Goal: Information Seeking & Learning: Learn about a topic

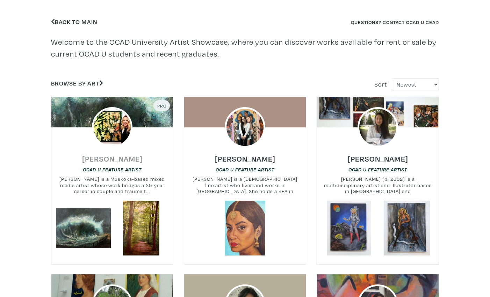
scroll to position [178, 0]
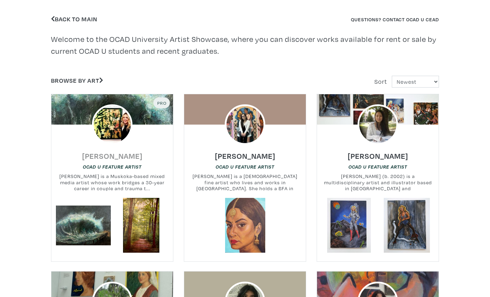
click at [117, 157] on h6 "Lisa Skelding" at bounding box center [112, 155] width 60 height 9
click at [242, 157] on h6 "Abigail D'Mello" at bounding box center [245, 155] width 60 height 9
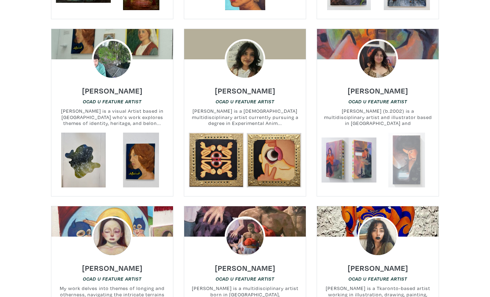
scroll to position [422, 0]
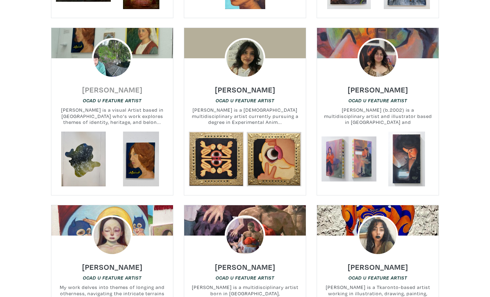
click at [114, 88] on h6 "Thomas Atallah" at bounding box center [112, 89] width 60 height 9
click at [371, 88] on h6 "Erica Gibbs" at bounding box center [378, 89] width 60 height 9
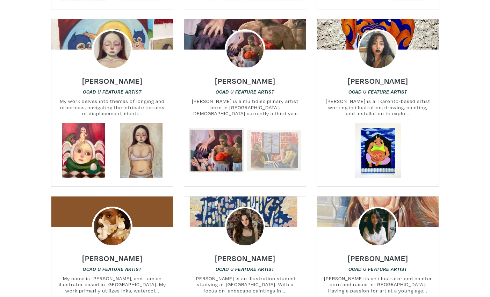
scroll to position [618, 0]
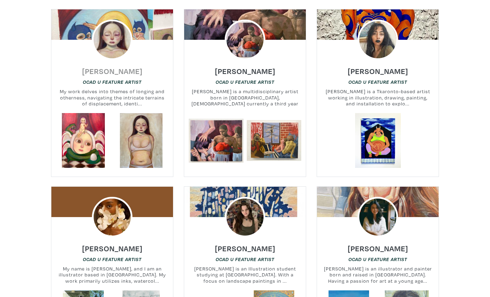
click at [103, 70] on h6 "Nadia Da Silva" at bounding box center [112, 70] width 60 height 9
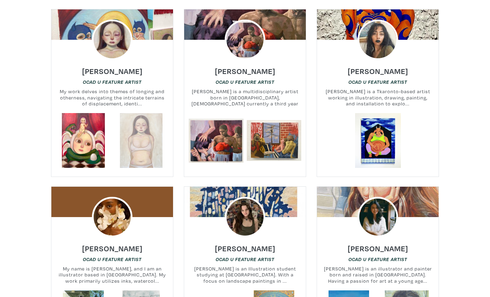
scroll to position [619, 0]
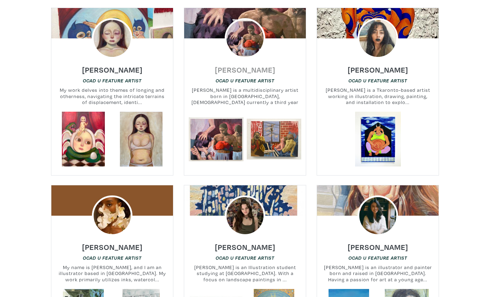
click at [233, 69] on h6 "Connor Garito" at bounding box center [245, 69] width 60 height 9
click at [376, 68] on h6 "[PERSON_NAME]" at bounding box center [378, 69] width 60 height 9
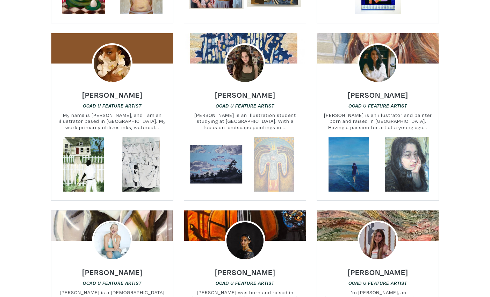
scroll to position [773, 0]
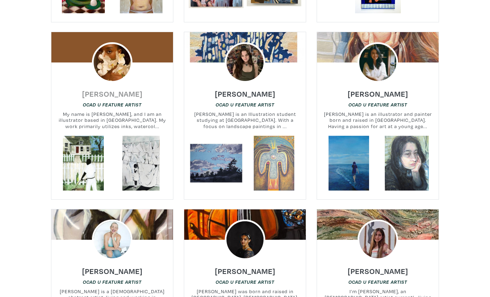
click at [108, 94] on h6 "Shamika Pierre" at bounding box center [112, 93] width 60 height 9
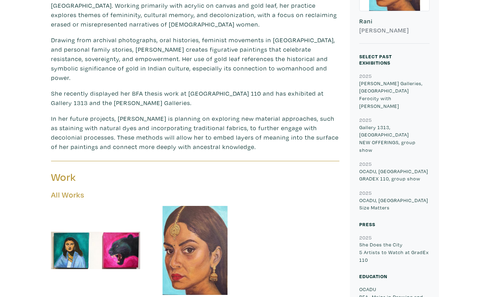
scroll to position [240, 0]
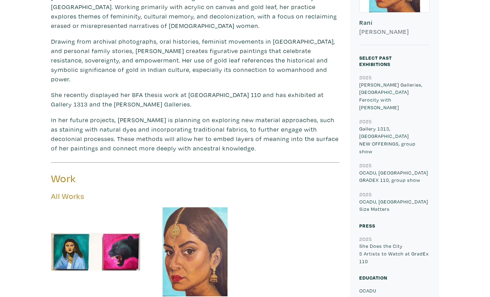
click at [415, 33] on h6 "Abigail D'Mello" at bounding box center [394, 32] width 70 height 8
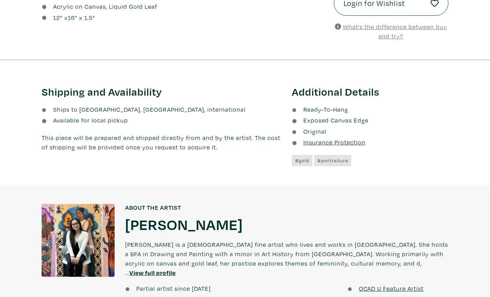
scroll to position [332, 0]
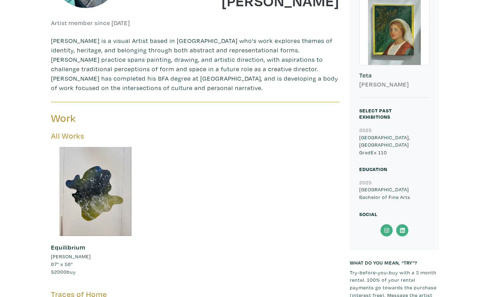
scroll to position [189, 0]
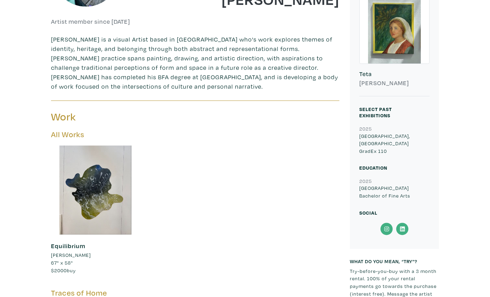
click at [386, 227] on icon at bounding box center [386, 229] width 5 height 5
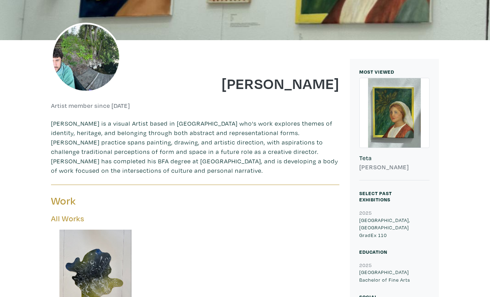
scroll to position [138, 0]
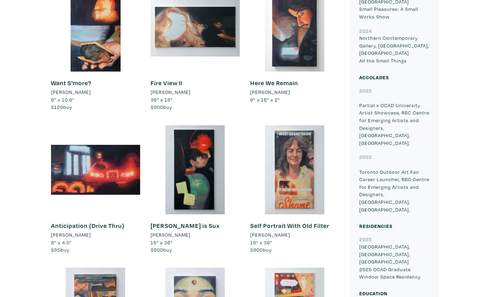
scroll to position [790, 0]
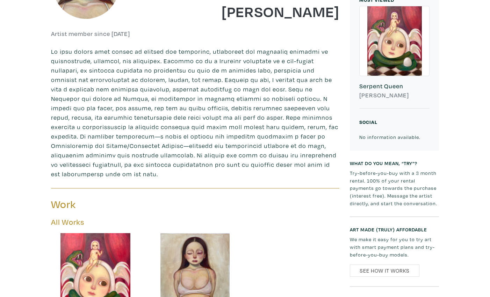
scroll to position [173, 0]
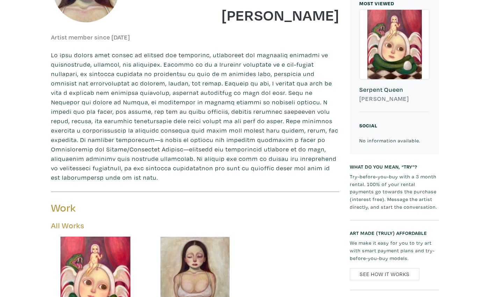
drag, startPoint x: 236, startPoint y: 15, endPoint x: 337, endPoint y: 17, distance: 101.3
click at [337, 17] on h1 "Nadia Da Silva" at bounding box center [270, 14] width 139 height 19
copy h1 "Nadia Da Silva"
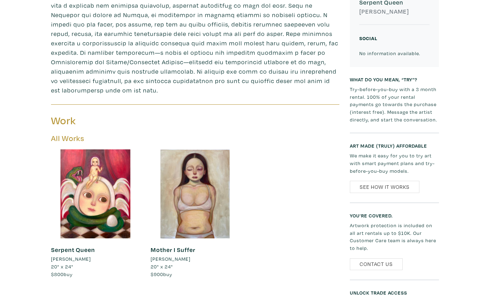
scroll to position [185, 0]
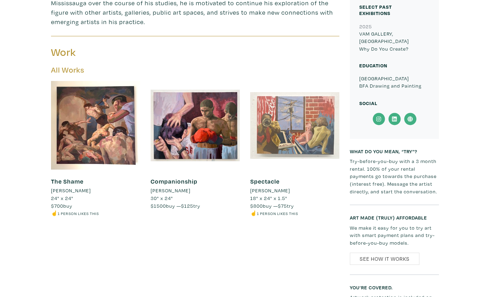
scroll to position [286, 0]
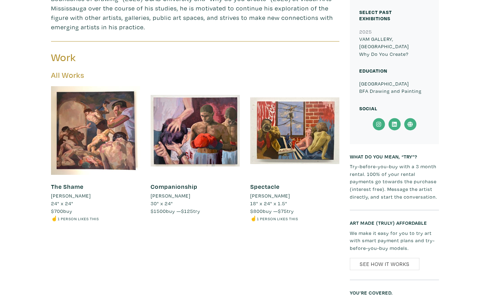
click at [378, 122] on icon at bounding box center [378, 124] width 5 height 5
click at [411, 118] on icon at bounding box center [410, 124] width 16 height 13
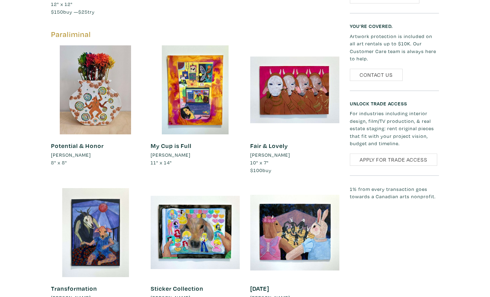
scroll to position [466, 0]
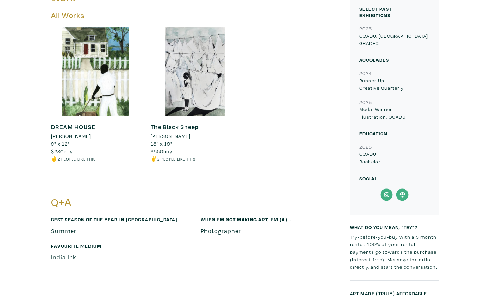
scroll to position [291, 0]
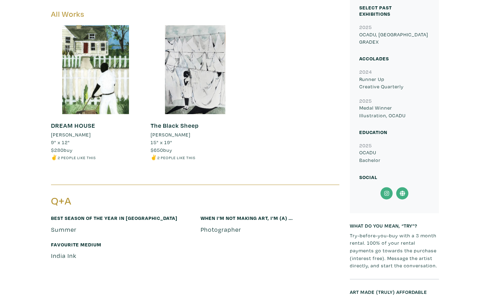
click at [383, 193] on icon at bounding box center [387, 193] width 16 height 13
click at [400, 193] on icon at bounding box center [401, 193] width 5 height 5
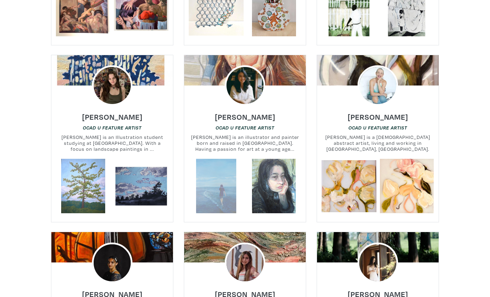
scroll to position [1142, 0]
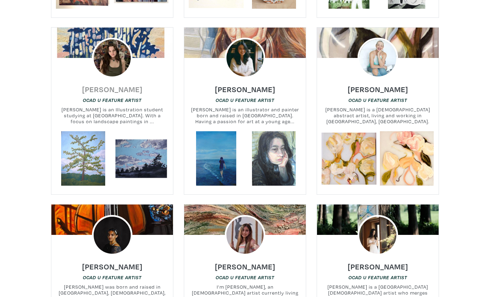
click at [112, 85] on h6 "Alyssa Wallace" at bounding box center [112, 89] width 60 height 9
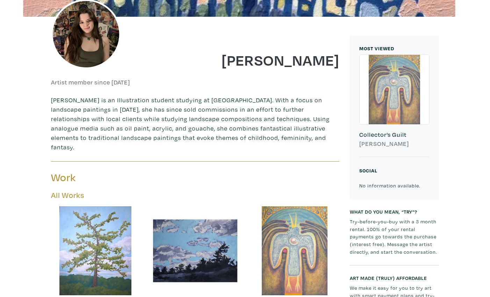
scroll to position [127, 0]
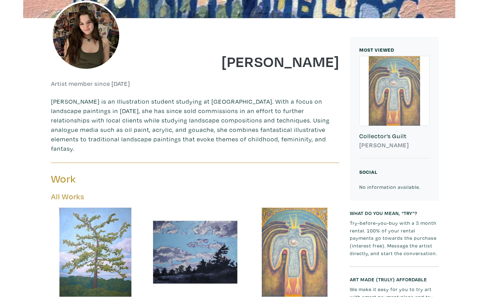
drag, startPoint x: 233, startPoint y: 62, endPoint x: 340, endPoint y: 65, distance: 106.6
click at [340, 65] on div "[PERSON_NAME]" at bounding box center [270, 56] width 150 height 28
copy h1 "[PERSON_NAME]"
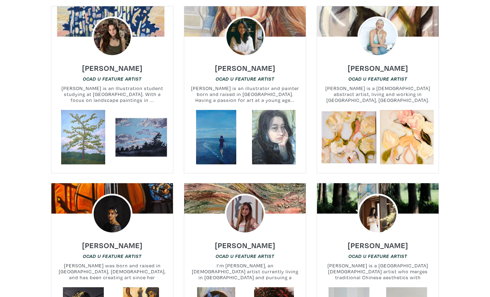
scroll to position [1125, 0]
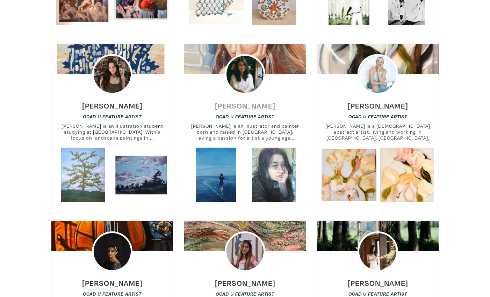
click at [230, 101] on h6 "Mio Reynolds" at bounding box center [245, 105] width 60 height 9
click at [377, 101] on h6 "Sue Mackay" at bounding box center [378, 105] width 60 height 9
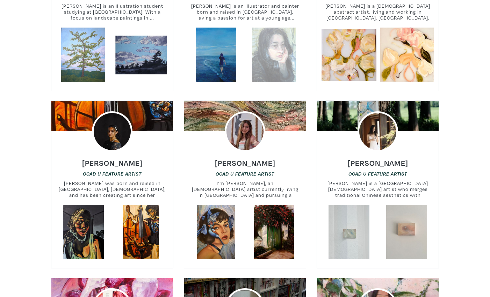
scroll to position [1347, 0]
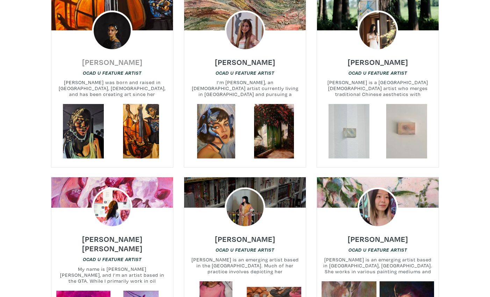
click at [108, 57] on h6 "Cassandra Cunningham" at bounding box center [112, 61] width 60 height 9
click at [242, 57] on h6 "Sarvin Sadeghian" at bounding box center [245, 61] width 60 height 9
click at [382, 57] on h6 "[PERSON_NAME]" at bounding box center [378, 61] width 60 height 9
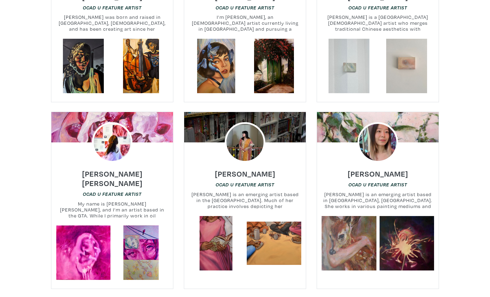
scroll to position [1425, 0]
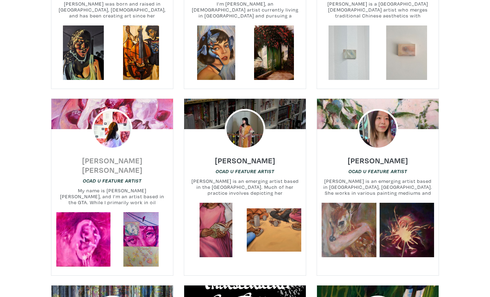
click at [117, 156] on h6 "Stephanie Camille" at bounding box center [112, 165] width 122 height 19
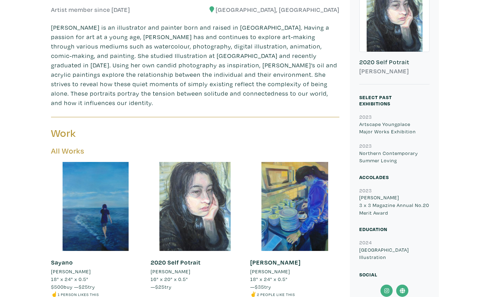
scroll to position [263, 0]
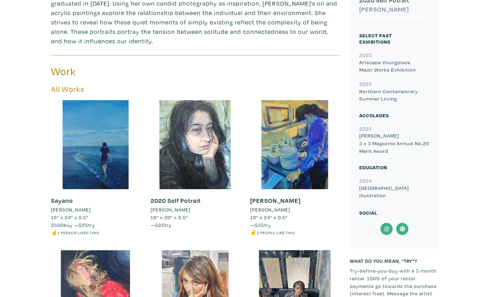
click at [384, 228] on icon at bounding box center [386, 229] width 5 height 5
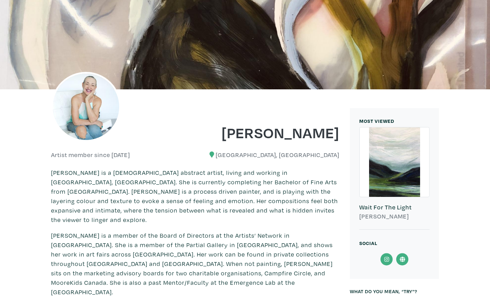
scroll to position [113, 0]
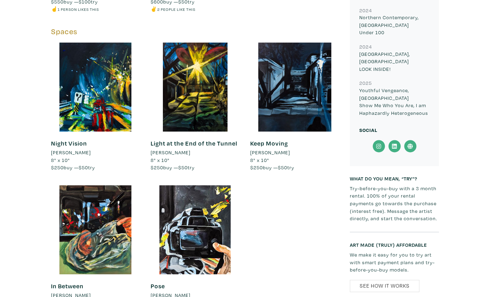
scroll to position [505, 0]
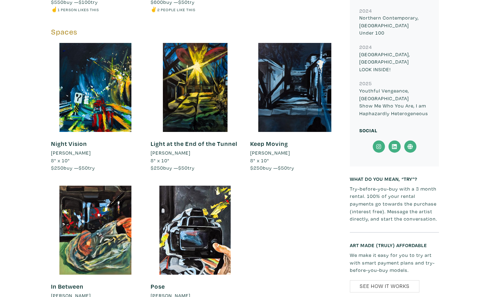
click at [380, 140] on icon at bounding box center [379, 146] width 16 height 13
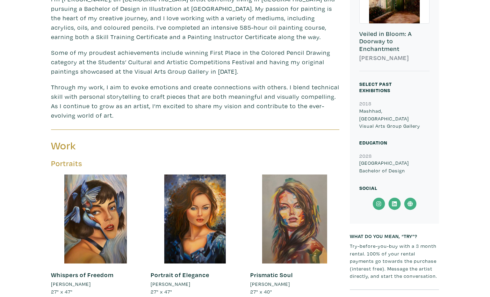
scroll to position [236, 0]
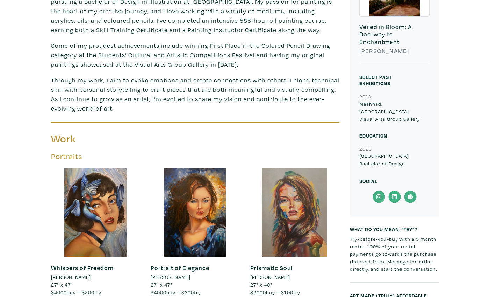
click at [376, 195] on icon at bounding box center [378, 197] width 5 height 5
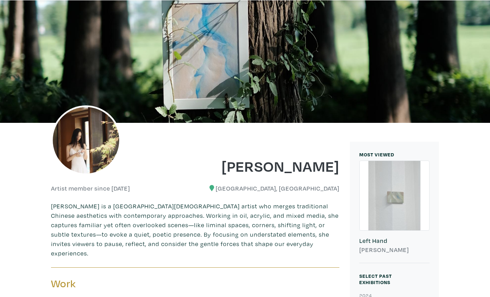
scroll to position [48, 0]
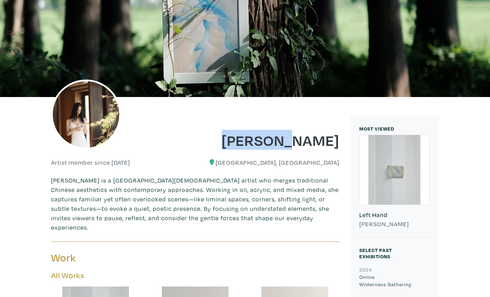
drag, startPoint x: 339, startPoint y: 144, endPoint x: 282, endPoint y: 143, distance: 57.7
click at [282, 143] on div "[PERSON_NAME]" at bounding box center [270, 135] width 150 height 28
copy h1 "[PERSON_NAME]"
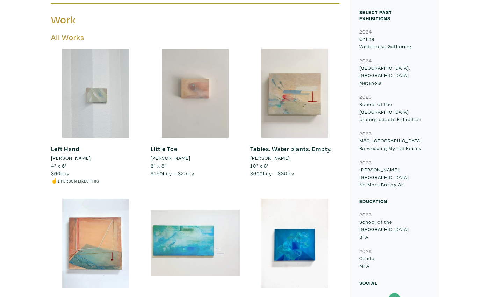
click at [185, 240] on div at bounding box center [195, 243] width 89 height 89
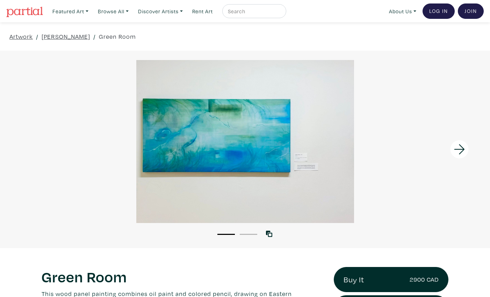
click at [460, 149] on icon at bounding box center [459, 149] width 10 height 10
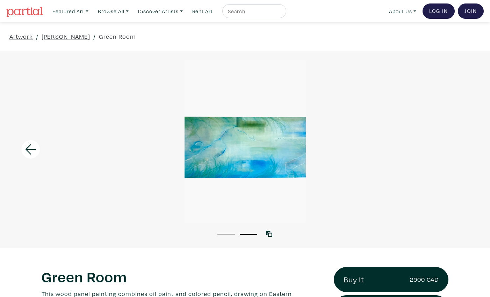
click at [460, 149] on div at bounding box center [245, 141] width 490 height 163
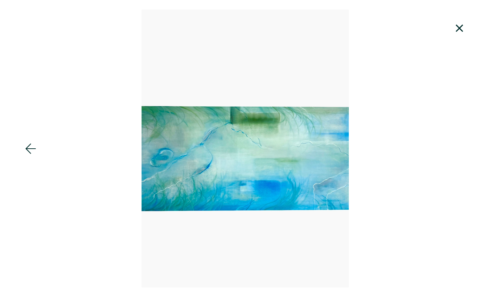
click at [460, 28] on icon at bounding box center [460, 28] width 24 height 19
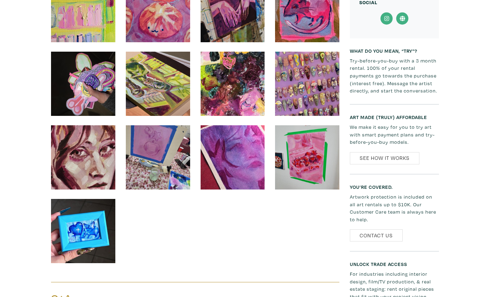
scroll to position [623, 0]
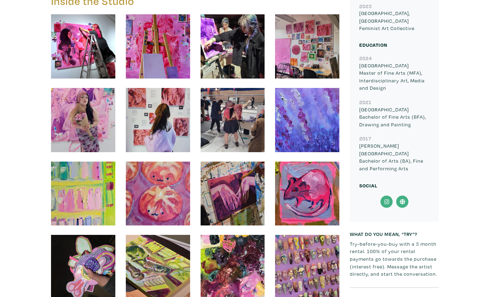
click at [387, 200] on icon at bounding box center [386, 202] width 5 height 5
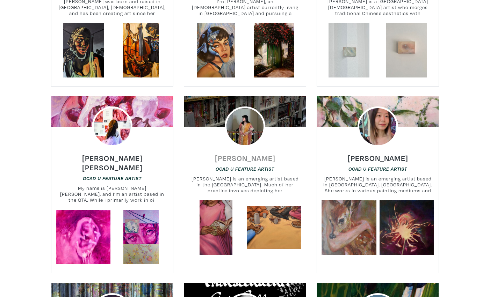
click at [236, 153] on h6 "Maariyah Mohiuddin" at bounding box center [245, 157] width 60 height 9
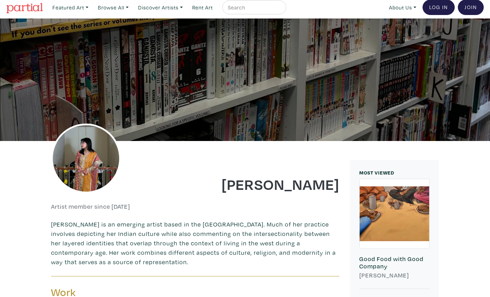
scroll to position [9, 0]
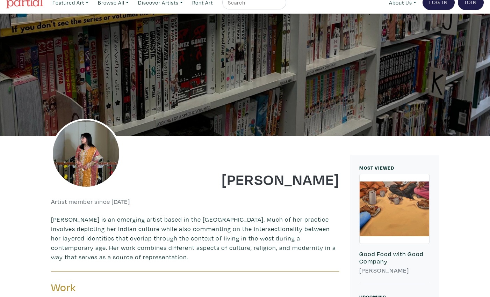
drag, startPoint x: 280, startPoint y: 160, endPoint x: 337, endPoint y: 180, distance: 60.9
click at [337, 180] on h1 "[PERSON_NAME]" at bounding box center [270, 179] width 139 height 19
copy h1 "[PERSON_NAME]"
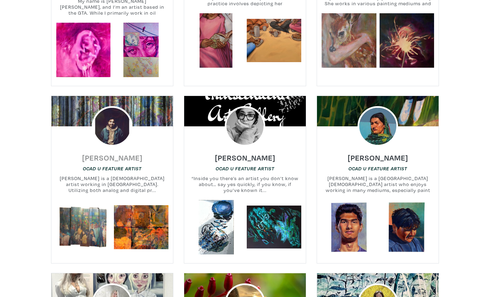
scroll to position [1620, 0]
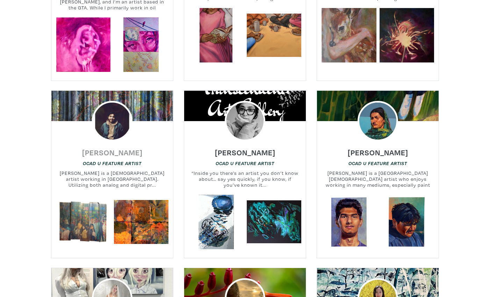
click at [103, 148] on h6 "Ernesto Cabral" at bounding box center [112, 152] width 60 height 9
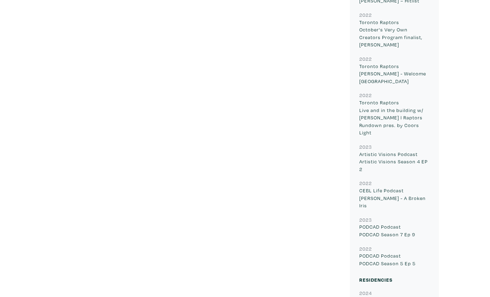
scroll to position [2363, 0]
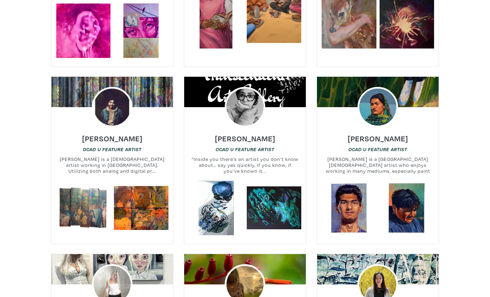
scroll to position [1632, 0]
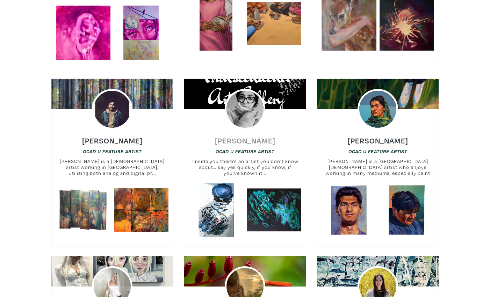
click at [242, 136] on h6 "Dilshad Kanji" at bounding box center [245, 140] width 60 height 9
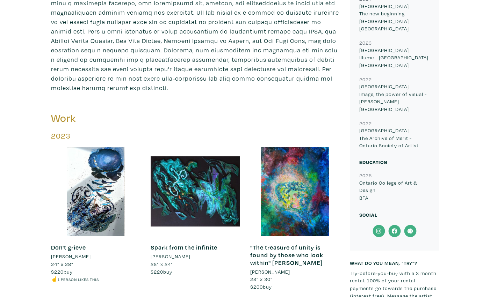
scroll to position [429, 0]
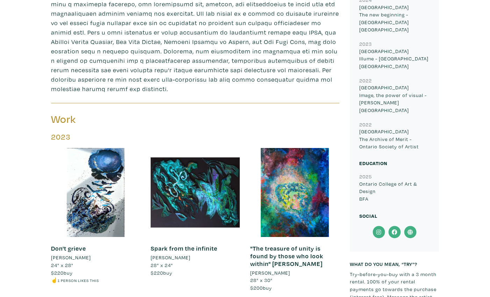
click at [380, 226] on icon at bounding box center [379, 232] width 16 height 13
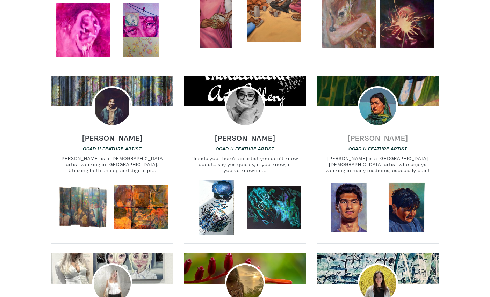
click at [369, 133] on h6 "Anoosh Mubashar" at bounding box center [378, 137] width 60 height 9
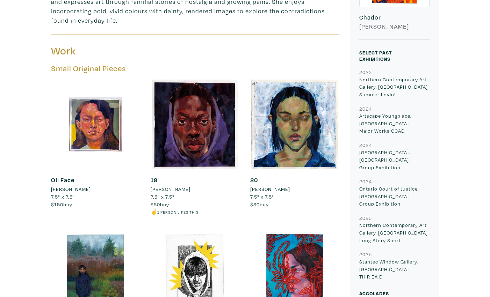
scroll to position [476, 0]
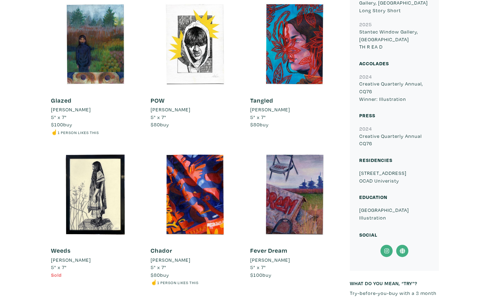
click at [386, 249] on icon at bounding box center [386, 251] width 5 height 5
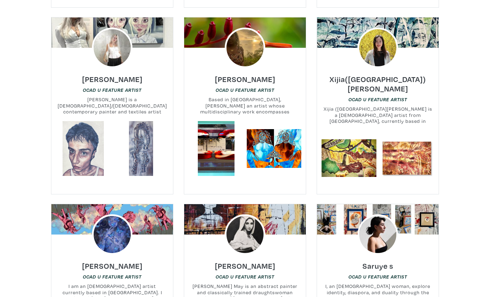
scroll to position [1872, 0]
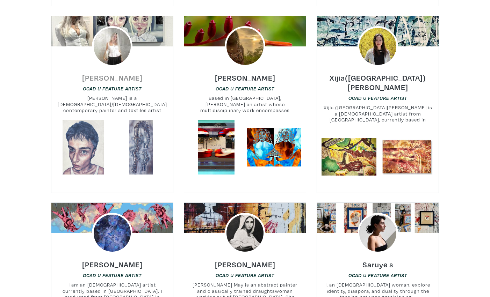
click at [111, 73] on h6 "[PERSON_NAME]" at bounding box center [112, 77] width 60 height 9
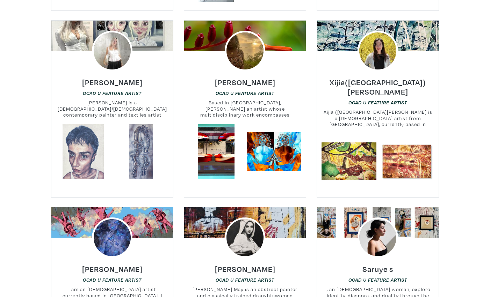
scroll to position [1837, 0]
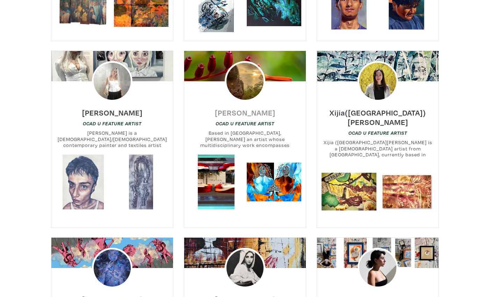
click at [234, 108] on h6 "Leilah Dhoré" at bounding box center [245, 112] width 60 height 9
click at [374, 108] on h6 "Xijia(Romee) Lai" at bounding box center [378, 117] width 122 height 19
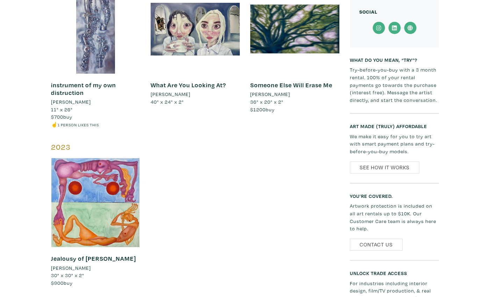
scroll to position [617, 0]
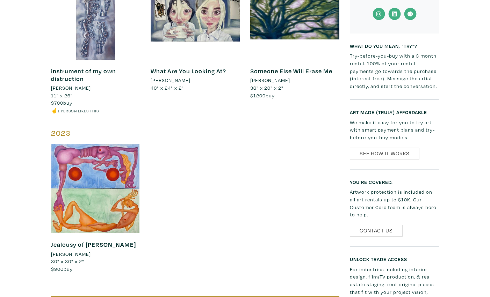
click at [379, 8] on icon at bounding box center [379, 14] width 16 height 13
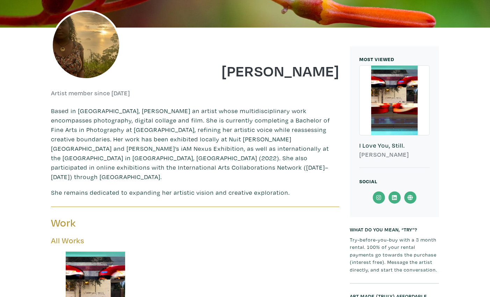
scroll to position [118, 0]
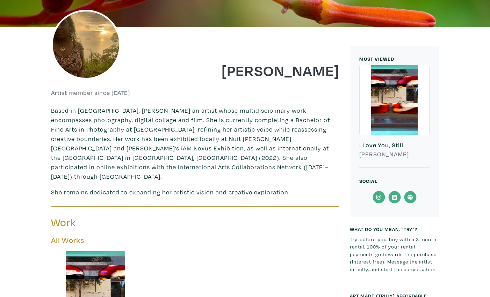
click at [379, 197] on icon at bounding box center [378, 197] width 5 height 5
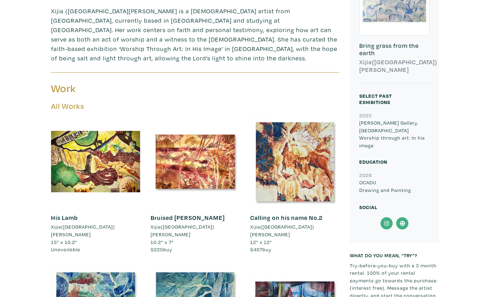
scroll to position [288, 0]
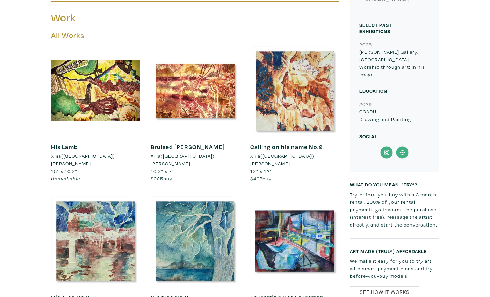
click at [386, 146] on icon at bounding box center [387, 152] width 16 height 13
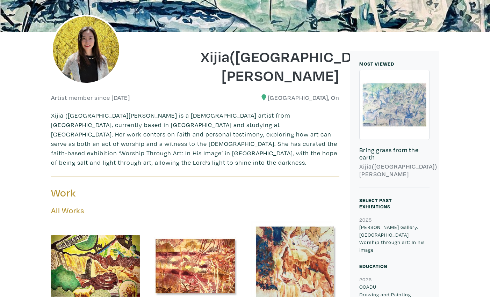
scroll to position [259, 0]
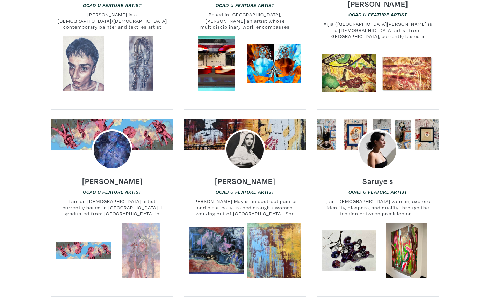
scroll to position [1962, 0]
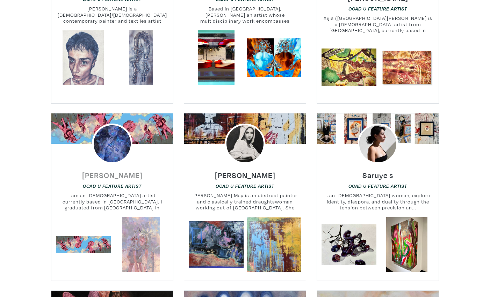
click at [106, 171] on h6 "[PERSON_NAME]" at bounding box center [112, 175] width 60 height 9
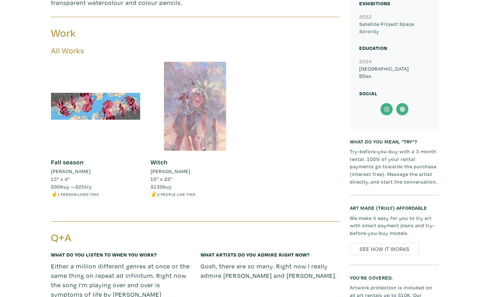
scroll to position [307, 0]
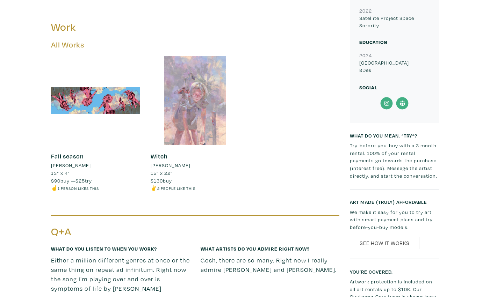
click at [383, 103] on icon at bounding box center [387, 103] width 16 height 13
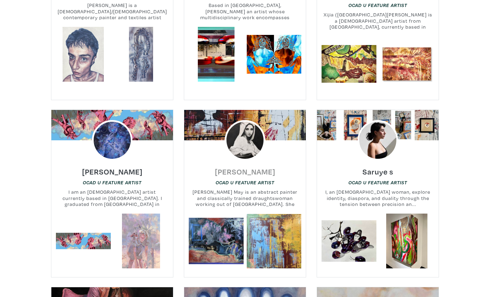
click at [256, 167] on h6 "Stacy Athena May" at bounding box center [245, 171] width 60 height 9
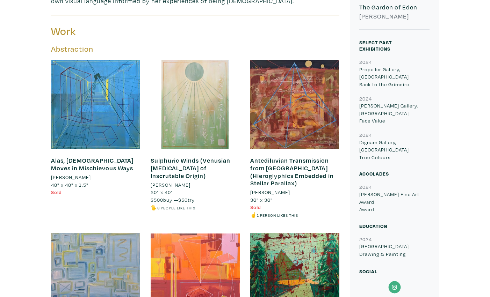
scroll to position [371, 0]
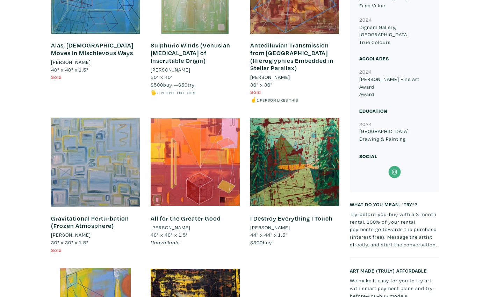
click at [394, 170] on icon at bounding box center [394, 172] width 5 height 5
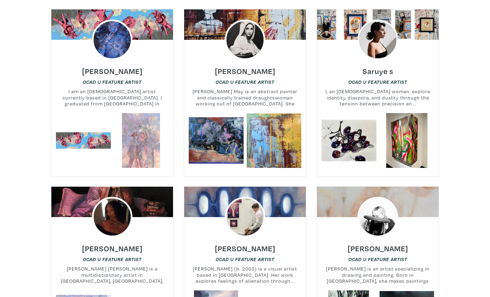
scroll to position [2015, 0]
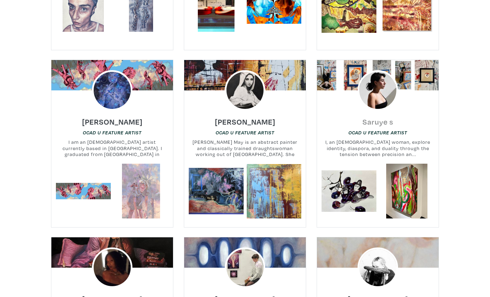
click at [374, 117] on h6 "Saruye s" at bounding box center [377, 121] width 31 height 9
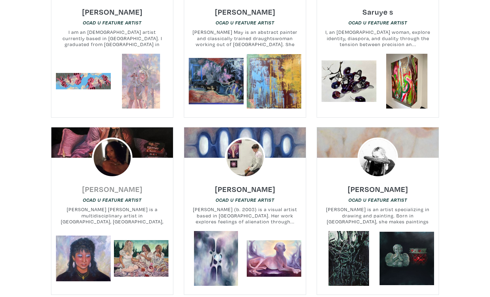
scroll to position [2127, 0]
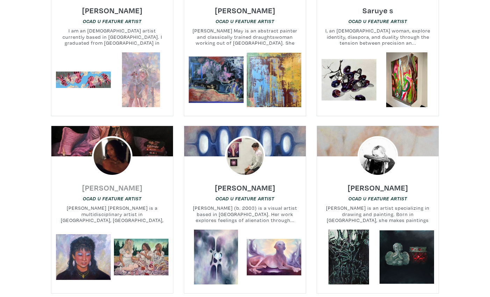
click at [109, 183] on h6 "Elyse Ricketts" at bounding box center [112, 187] width 60 height 9
click at [377, 183] on h6 "Sarah Young" at bounding box center [378, 187] width 60 height 9
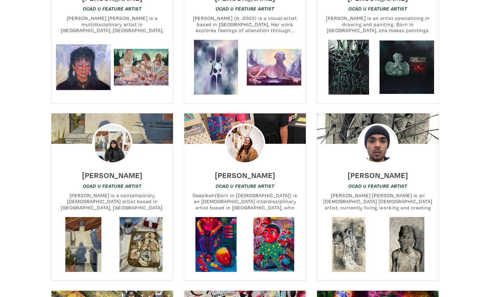
scroll to position [2322, 0]
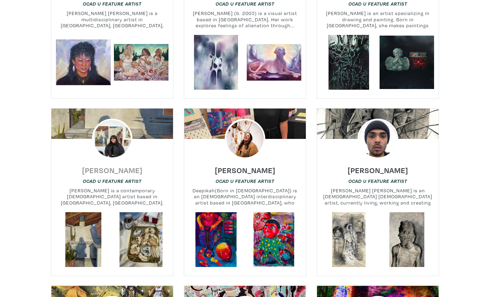
click at [111, 166] on h6 "Isabella Nicastro" at bounding box center [112, 170] width 60 height 9
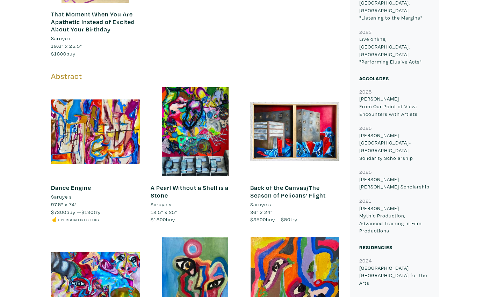
scroll to position [762, 0]
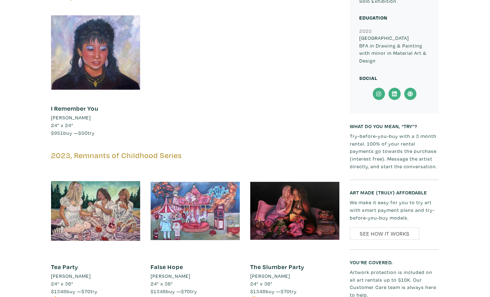
scroll to position [388, 0]
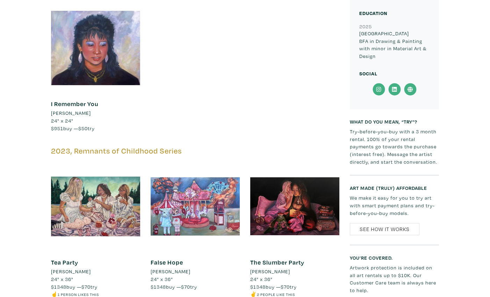
click at [376, 87] on icon at bounding box center [378, 89] width 5 height 5
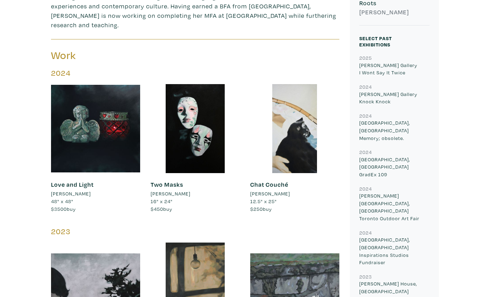
scroll to position [409, 0]
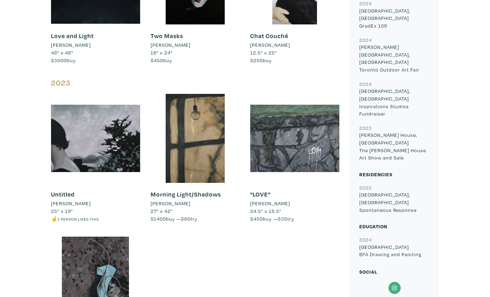
click at [396, 286] on icon at bounding box center [394, 288] width 5 height 5
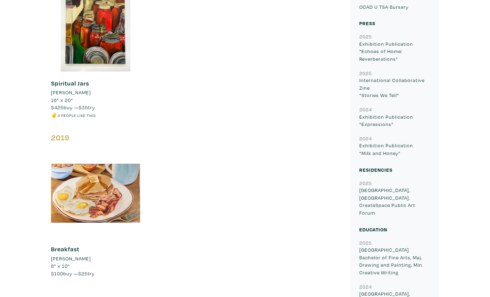
scroll to position [1227, 0]
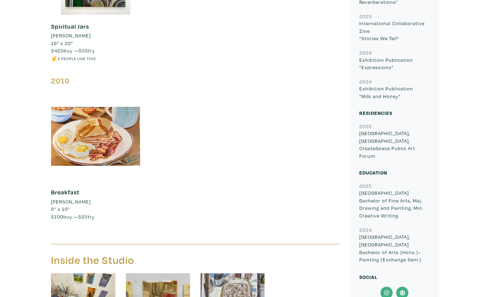
click at [385, 287] on icon at bounding box center [387, 293] width 16 height 13
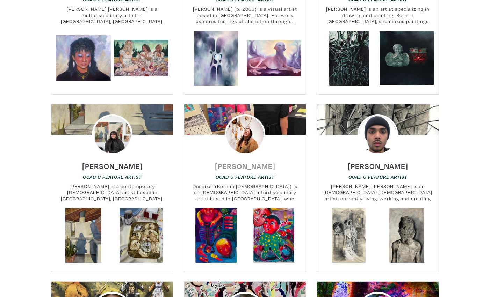
click at [241, 161] on h6 "Deepikah bhardwaj" at bounding box center [245, 165] width 60 height 9
click at [368, 161] on h6 "Vismay Sanghavi" at bounding box center [378, 165] width 60 height 9
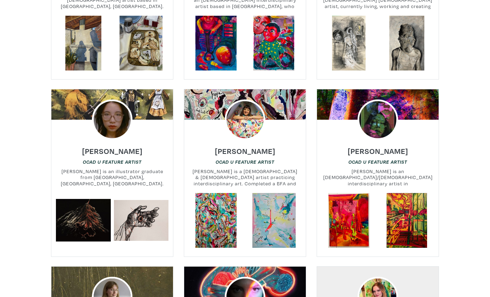
scroll to position [2518, 0]
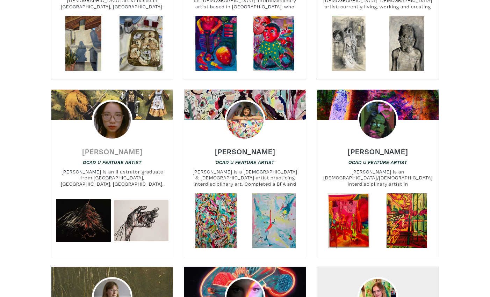
click at [110, 147] on h6 "Nhi Nguyen" at bounding box center [112, 151] width 60 height 9
click at [240, 147] on h6 "[PERSON_NAME]" at bounding box center [245, 151] width 60 height 9
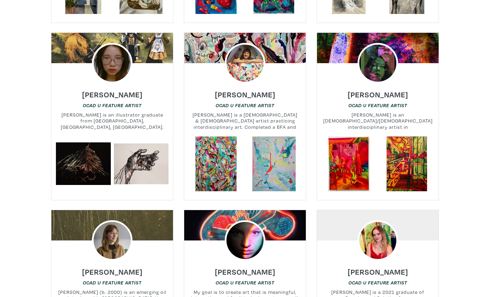
scroll to position [2576, 0]
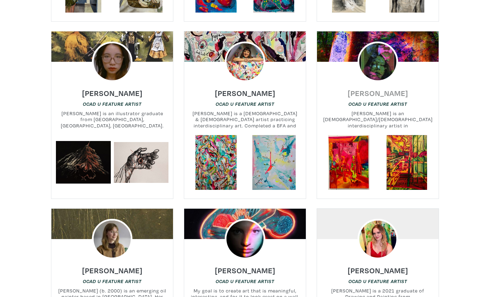
click at [362, 88] on h6 "[PERSON_NAME]" at bounding box center [378, 92] width 60 height 9
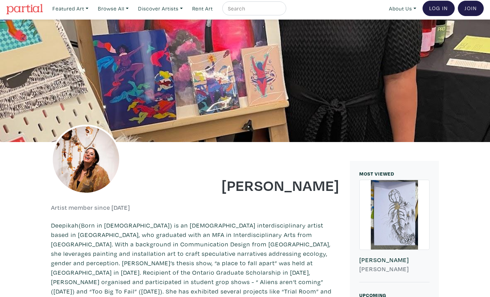
scroll to position [4, 0]
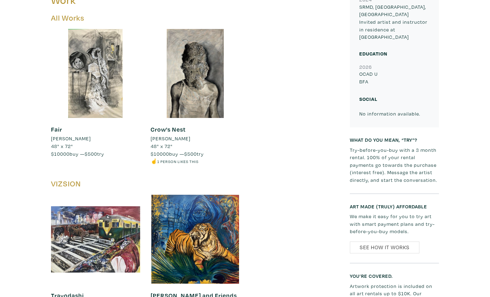
scroll to position [351, 0]
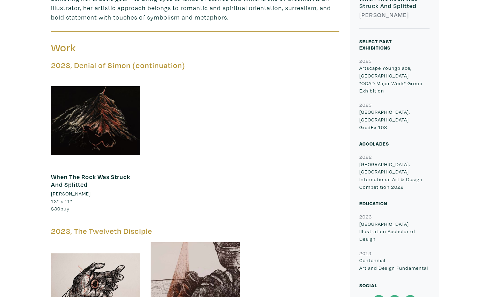
scroll to position [360, 0]
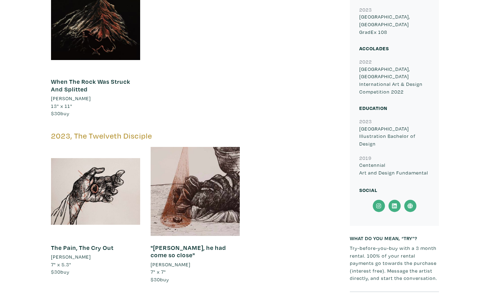
click at [380, 200] on icon at bounding box center [379, 206] width 16 height 13
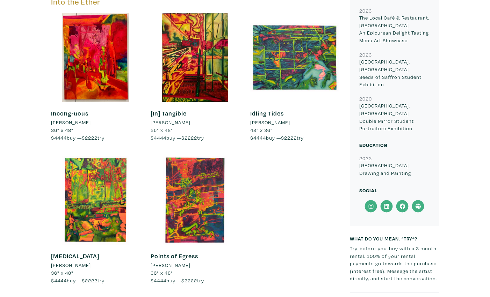
scroll to position [389, 0]
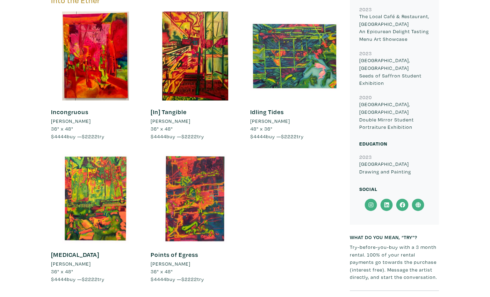
click at [371, 203] on icon at bounding box center [370, 205] width 5 height 5
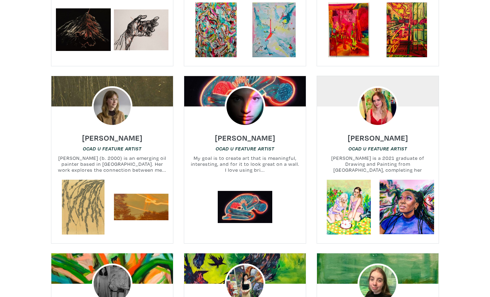
scroll to position [2711, 0]
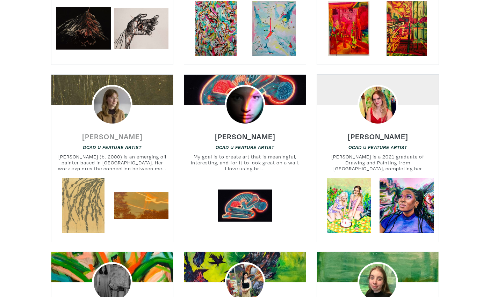
click at [110, 132] on h6 "Haley Meyer" at bounding box center [112, 136] width 60 height 9
click at [257, 132] on h6 "Celia Petconi" at bounding box center [245, 136] width 60 height 9
click at [378, 132] on h6 "[PERSON_NAME]" at bounding box center [378, 136] width 60 height 9
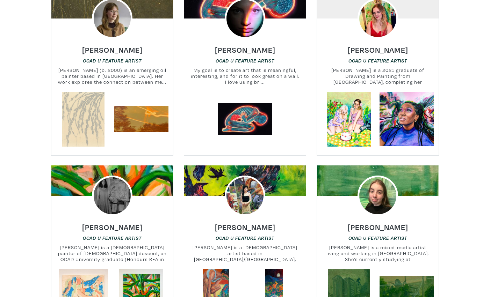
scroll to position [2802, 0]
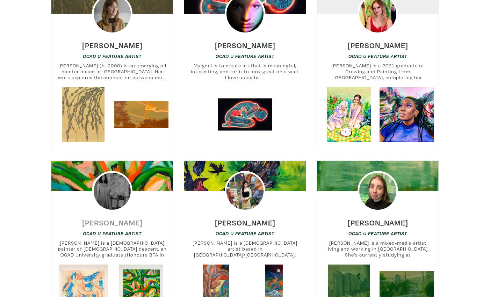
click at [107, 218] on h6 "[PERSON_NAME]" at bounding box center [112, 222] width 60 height 9
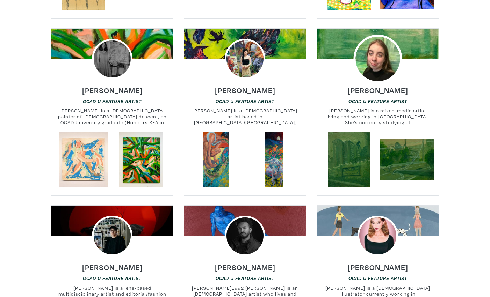
scroll to position [2935, 0]
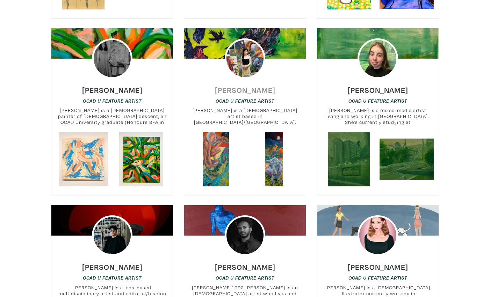
click at [248, 85] on h6 "[PERSON_NAME]" at bounding box center [245, 89] width 60 height 9
click at [372, 85] on h6 "Ksenia Danilova" at bounding box center [378, 89] width 60 height 9
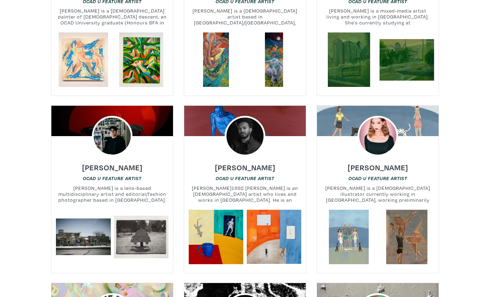
scroll to position [3060, 0]
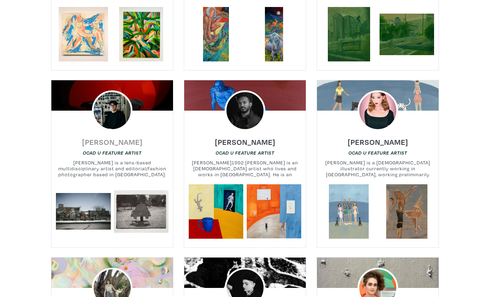
click at [115, 137] on h6 "Boyu Jiang" at bounding box center [112, 141] width 60 height 9
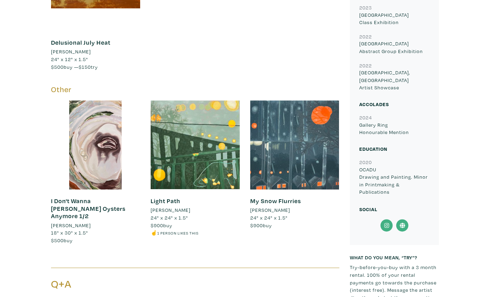
scroll to position [463, 0]
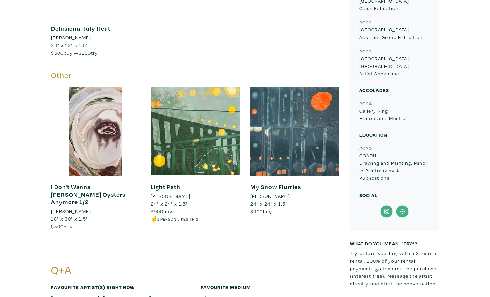
click at [385, 209] on icon at bounding box center [386, 211] width 5 height 5
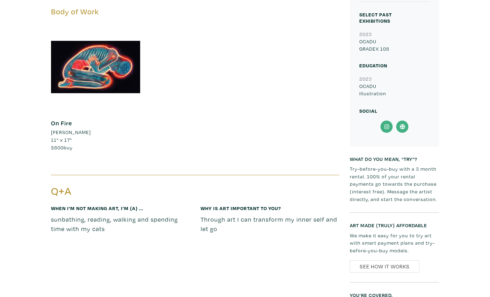
scroll to position [301, 0]
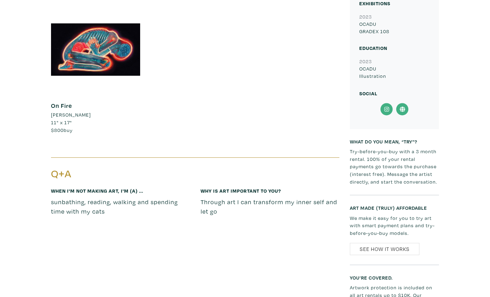
click at [387, 106] on icon at bounding box center [387, 109] width 16 height 13
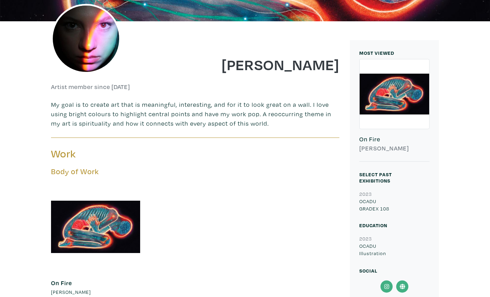
scroll to position [125, 0]
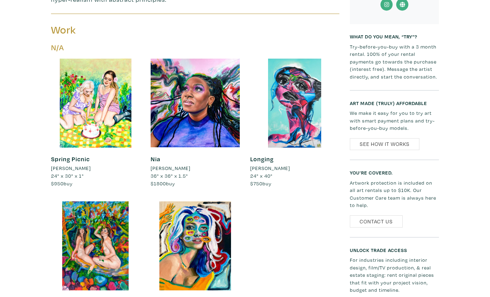
scroll to position [319, 0]
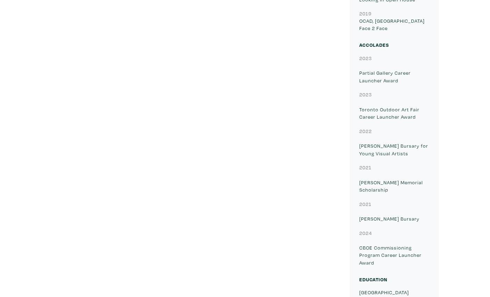
scroll to position [1449, 0]
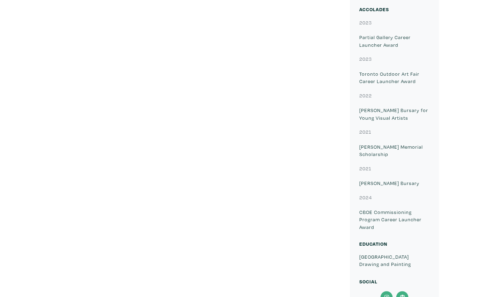
click at [387, 291] on icon at bounding box center [387, 297] width 16 height 13
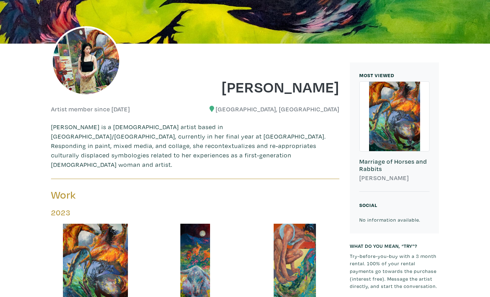
scroll to position [111, 0]
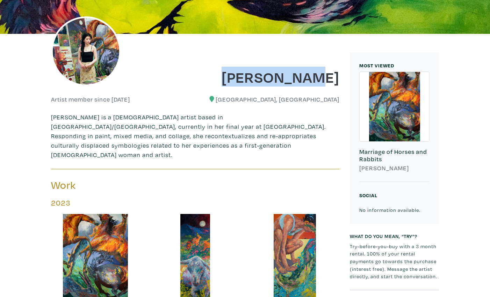
drag, startPoint x: 252, startPoint y: 81, endPoint x: 327, endPoint y: 77, distance: 74.9
click at [338, 78] on h1 "[PERSON_NAME]" at bounding box center [270, 76] width 139 height 19
copy h1 "Jenny Tchen"
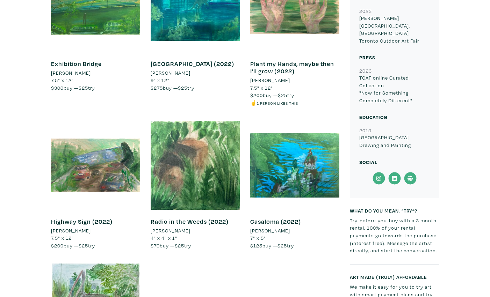
scroll to position [665, 0]
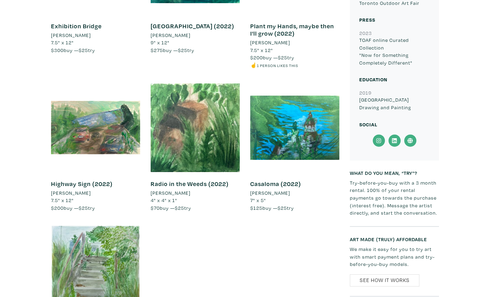
click at [380, 135] on icon at bounding box center [379, 141] width 16 height 13
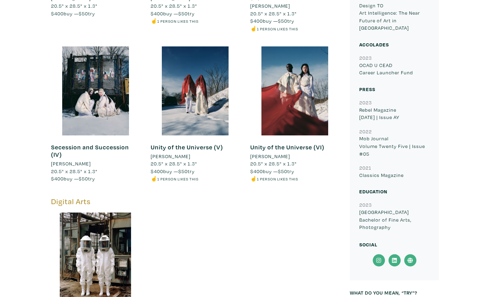
scroll to position [438, 0]
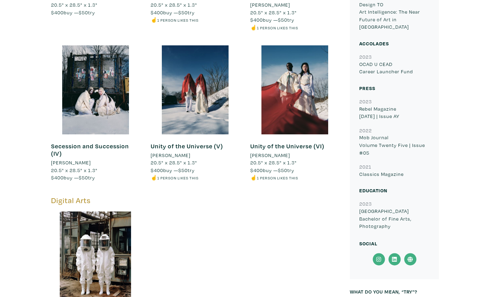
click at [379, 253] on icon at bounding box center [379, 259] width 16 height 13
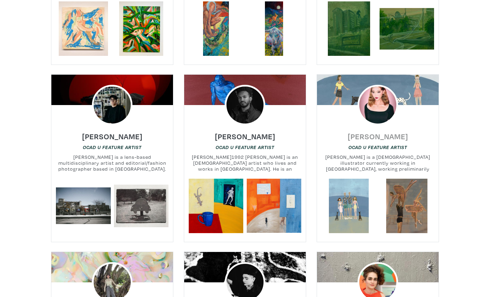
click at [374, 132] on h6 "[PERSON_NAME]" at bounding box center [378, 136] width 60 height 9
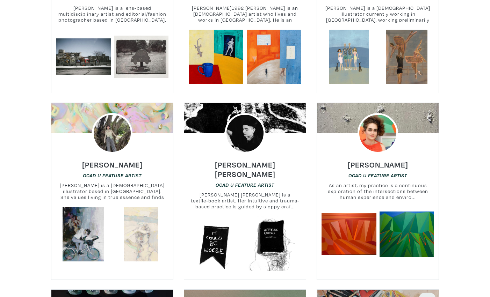
scroll to position [3241, 0]
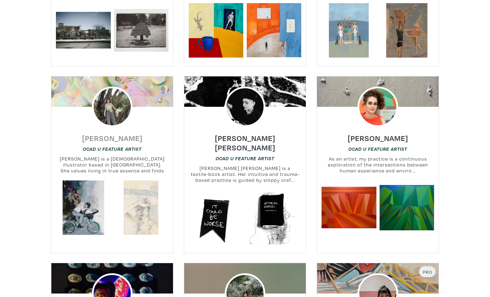
click at [114, 133] on h6 "[PERSON_NAME]" at bounding box center [112, 137] width 60 height 9
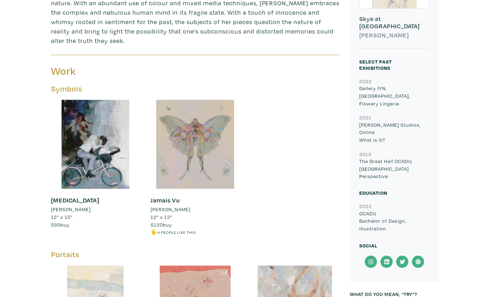
scroll to position [245, 0]
click at [374, 255] on icon at bounding box center [371, 261] width 16 height 13
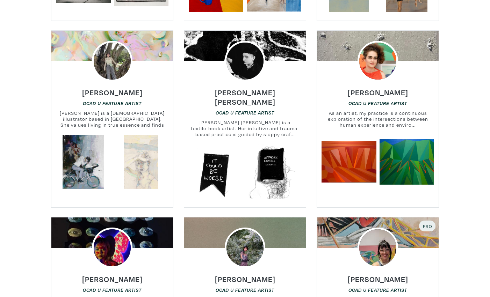
scroll to position [3287, 0]
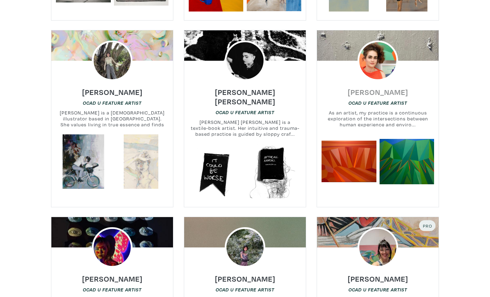
click at [391, 87] on h6 "Firouzeh Saremi Far" at bounding box center [378, 91] width 60 height 9
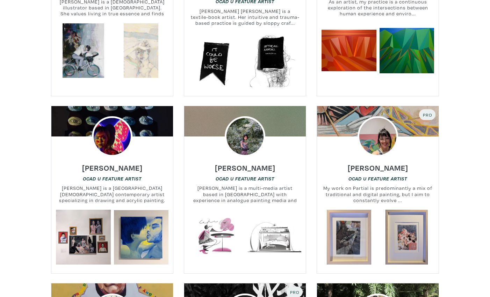
scroll to position [3398, 0]
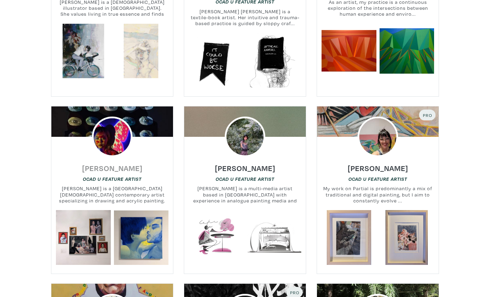
click at [101, 164] on h6 "Cissy Shi" at bounding box center [112, 168] width 60 height 9
click at [244, 164] on h6 "Hiu Lam" at bounding box center [245, 168] width 60 height 9
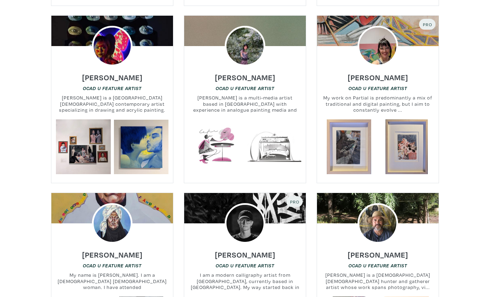
scroll to position [3502, 0]
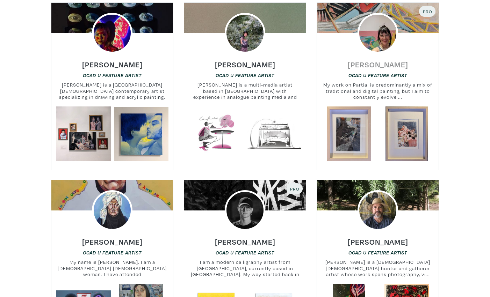
click at [390, 60] on h6 "Ayan Melikli" at bounding box center [378, 64] width 60 height 9
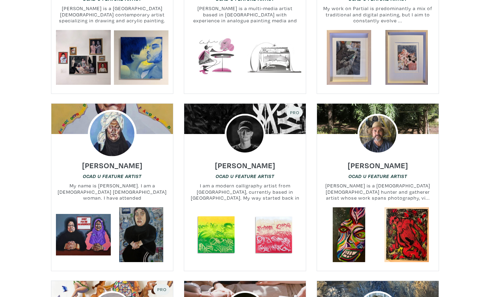
scroll to position [3584, 0]
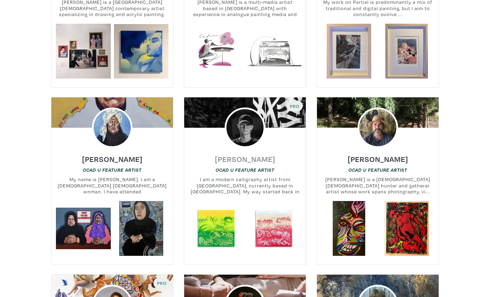
click at [241, 154] on h6 "Nick Zhurid" at bounding box center [245, 158] width 60 height 9
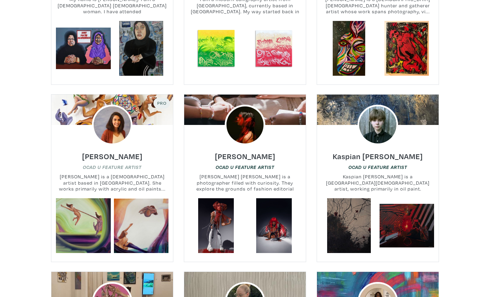
scroll to position [3727, 0]
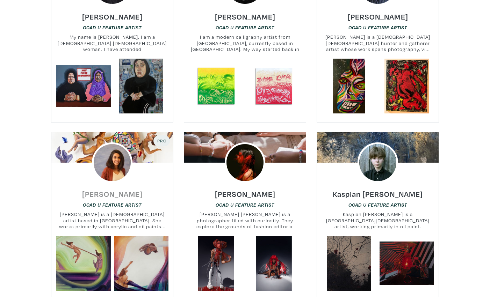
click at [115, 189] on h6 "Anam Feerasta" at bounding box center [112, 193] width 60 height 9
click at [361, 189] on h6 "Kaspian Kondrat" at bounding box center [378, 193] width 90 height 9
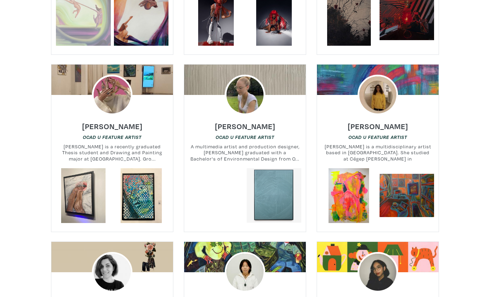
scroll to position [3973, 0]
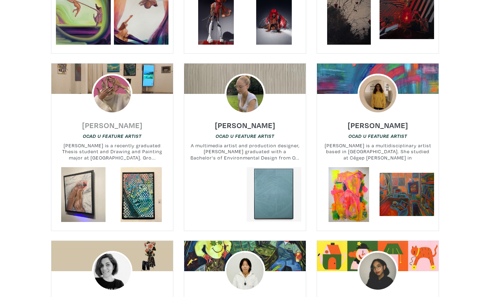
click at [96, 121] on h6 "Alessandra Singh" at bounding box center [112, 125] width 60 height 9
click at [239, 121] on h6 "Grace Hotchkiss" at bounding box center [245, 125] width 60 height 9
click at [370, 121] on h6 "Sara Abulkarim" at bounding box center [378, 125] width 60 height 9
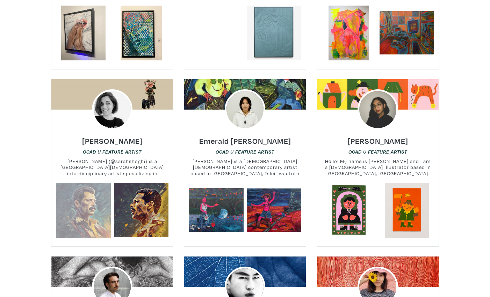
scroll to position [4147, 0]
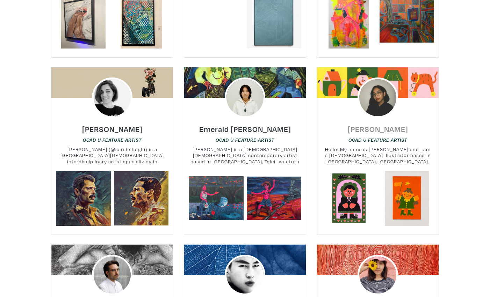
click at [369, 124] on h6 "Camilla Teodoro" at bounding box center [378, 128] width 60 height 9
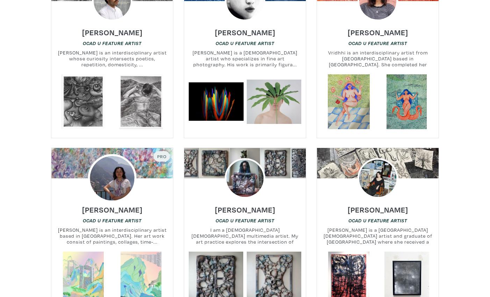
scroll to position [4440, 0]
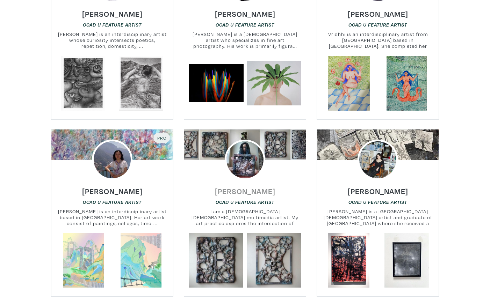
click at [251, 187] on h6 "Emily Zou" at bounding box center [245, 191] width 60 height 9
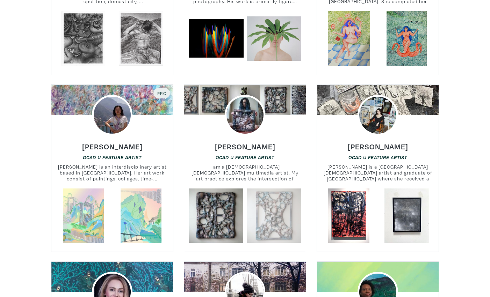
scroll to position [4483, 0]
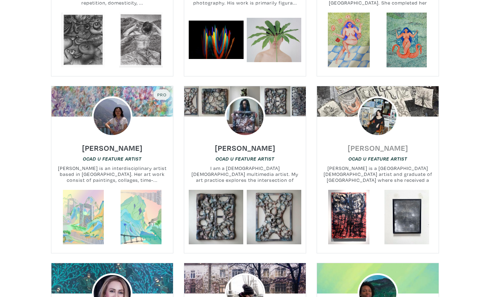
click at [361, 143] on h6 "Claudia Menecola" at bounding box center [378, 147] width 60 height 9
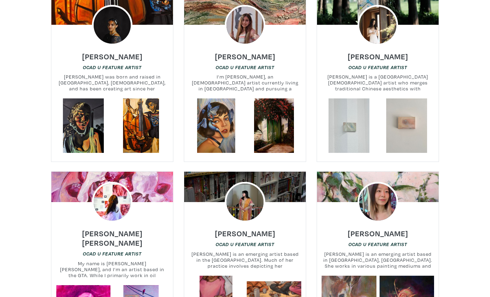
scroll to position [0, 0]
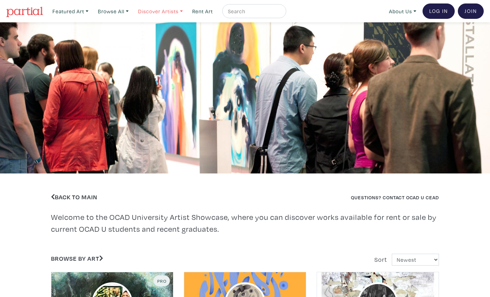
click at [178, 12] on link "Discover Artists" at bounding box center [160, 11] width 51 height 14
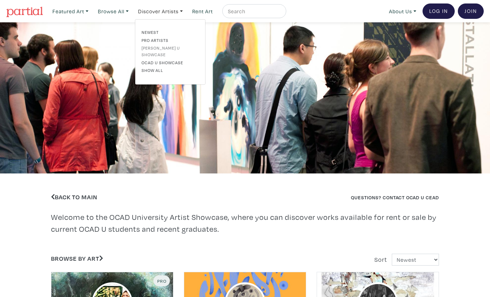
click at [171, 48] on link "[PERSON_NAME] U Showcase" at bounding box center [170, 51] width 57 height 13
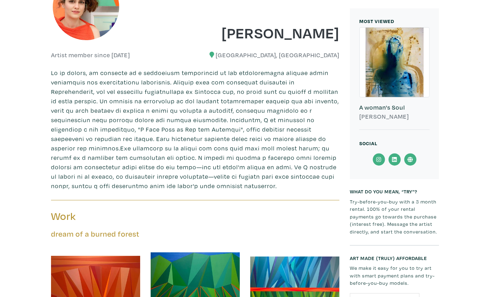
scroll to position [156, 0]
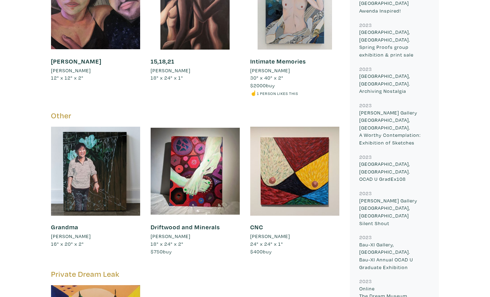
scroll to position [777, 0]
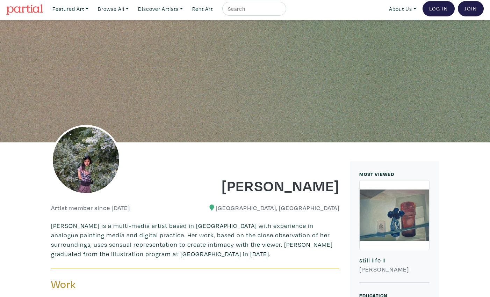
scroll to position [3, 0]
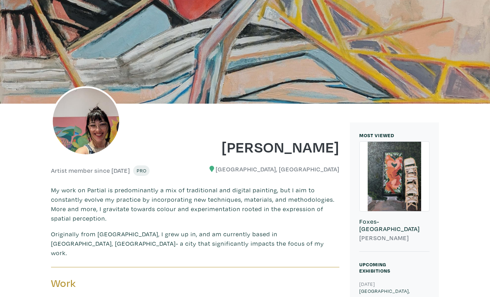
scroll to position [57, 0]
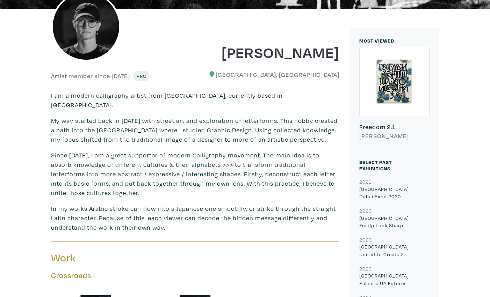
scroll to position [250, 0]
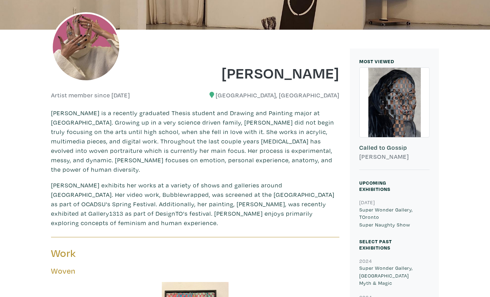
scroll to position [107, 0]
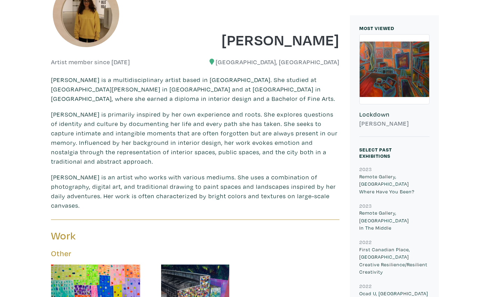
scroll to position [196, 0]
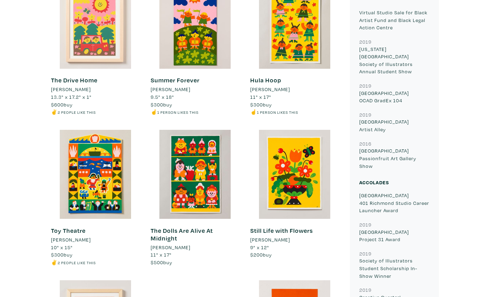
scroll to position [419, 0]
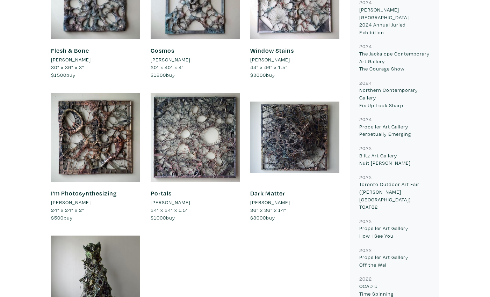
scroll to position [616, 0]
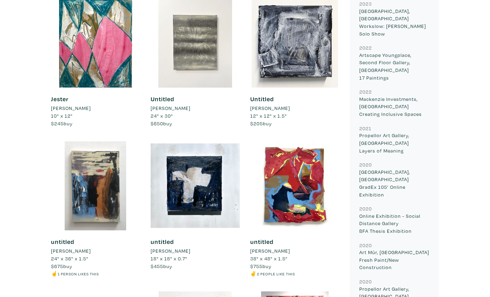
scroll to position [316, 0]
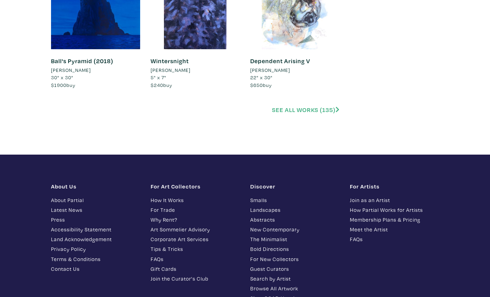
scroll to position [1596, 0]
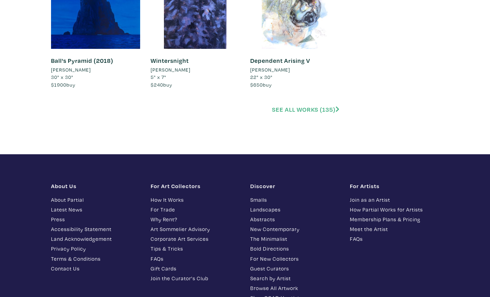
click at [284, 111] on link "See all works (135)" at bounding box center [305, 110] width 67 height 8
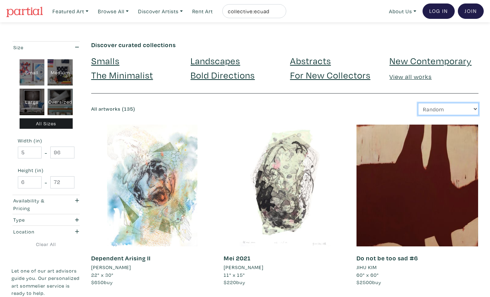
click at [460, 108] on select "Newest Random Price: Low to High Price: High to Low" at bounding box center [448, 109] width 60 height 12
select select "id"
click at [418, 103] on select "Newest Random Price: Low to High Price: High to Low" at bounding box center [448, 109] width 60 height 12
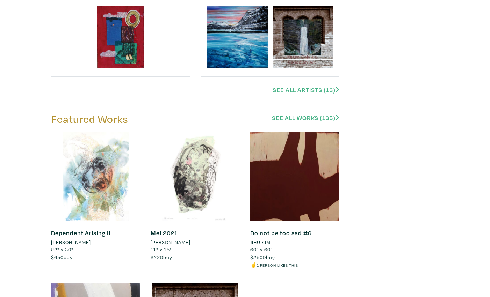
scroll to position [825, 0]
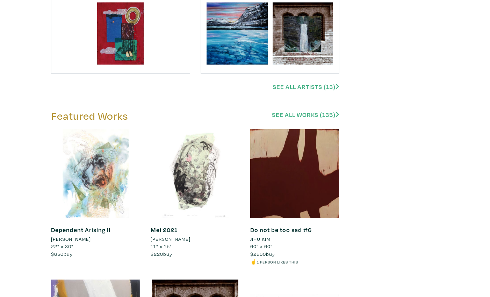
click at [296, 88] on link "See All Artists (13)" at bounding box center [306, 87] width 67 height 8
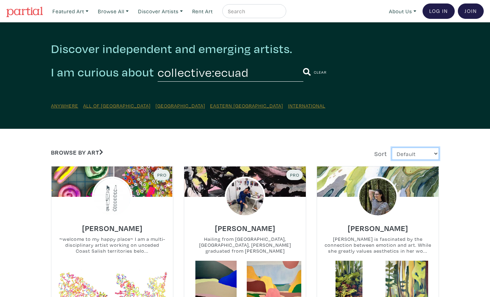
click at [418, 154] on select "Default Most Viewed Newest A-Z Z-A" at bounding box center [415, 154] width 47 height 12
select select "users_id"
click at [392, 148] on select "Default Most Viewed Newest A-Z Z-A" at bounding box center [415, 154] width 47 height 12
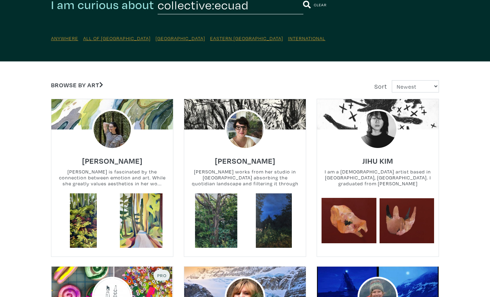
scroll to position [68, 0]
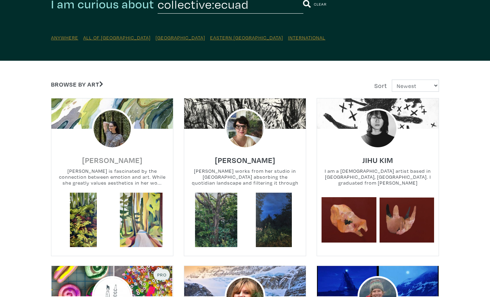
click at [115, 160] on h6 "[PERSON_NAME]" at bounding box center [112, 159] width 60 height 9
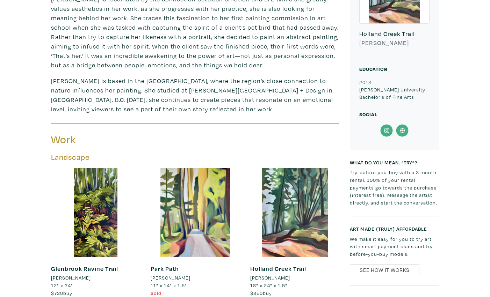
scroll to position [237, 0]
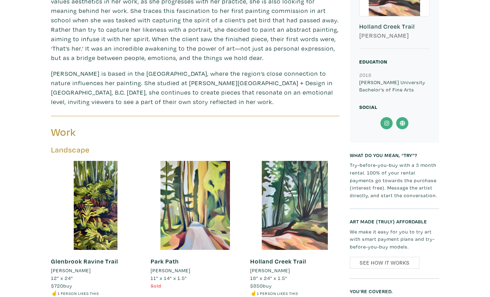
click at [386, 121] on icon at bounding box center [387, 123] width 16 height 13
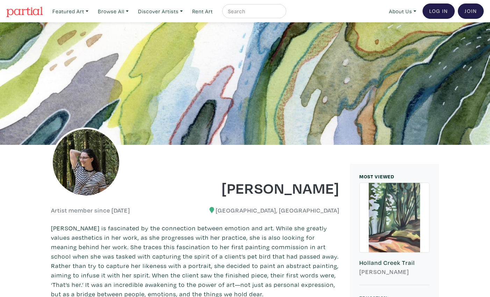
scroll to position [5, 0]
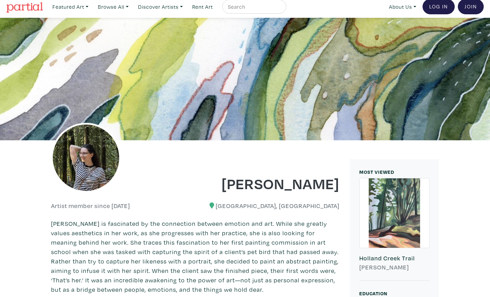
drag, startPoint x: 230, startPoint y: 182, endPoint x: 333, endPoint y: 185, distance: 102.8
click at [342, 186] on div "Rebecca Bender" at bounding box center [270, 179] width 150 height 28
copy h1 "Rebecca Bender"
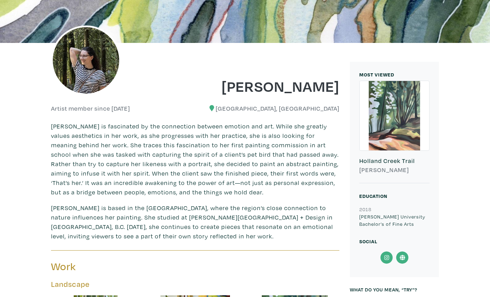
scroll to position [103, 0]
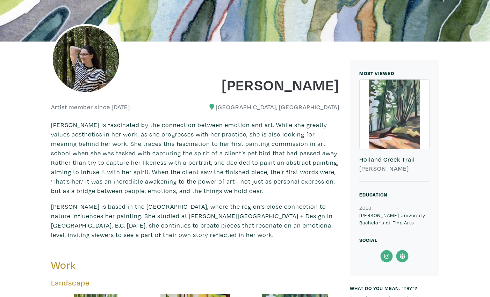
click at [405, 259] on icon at bounding box center [402, 256] width 16 height 13
copy h1 "[PERSON_NAME]"
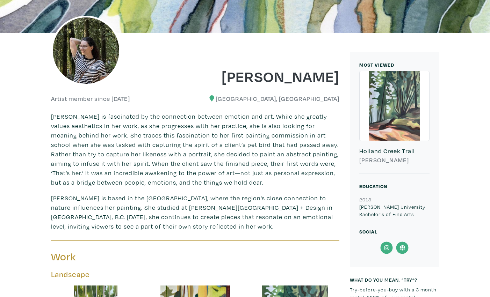
scroll to position [113, 0]
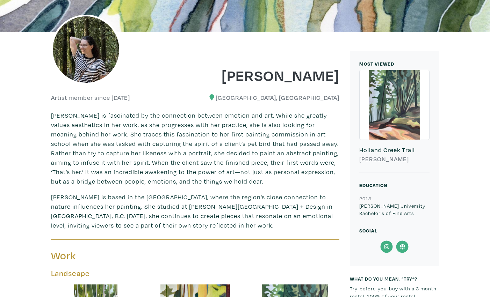
click at [386, 245] on icon at bounding box center [386, 247] width 5 height 5
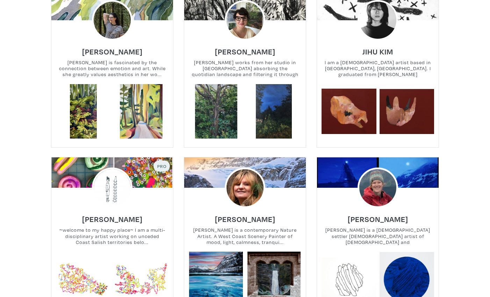
scroll to position [244, 0]
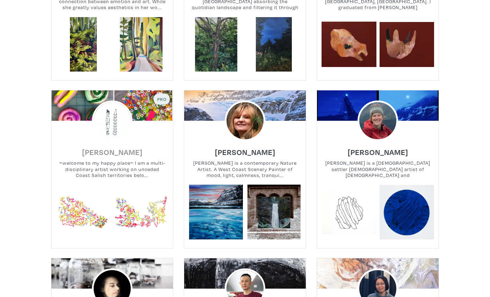
click at [114, 151] on h6 "[PERSON_NAME]" at bounding box center [112, 151] width 60 height 9
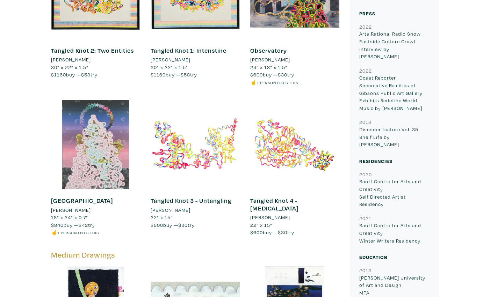
scroll to position [666, 0]
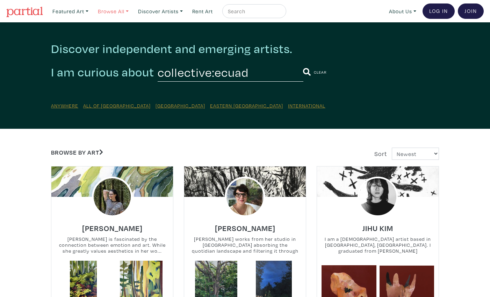
click at [123, 9] on link "Browse All" at bounding box center [113, 11] width 37 height 14
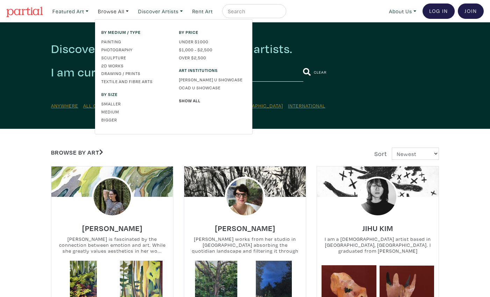
click at [348, 11] on div "Featured Art Smalls Landscapes Abstracts New Contemporary The Minimalist Bold D…" at bounding box center [266, 10] width 434 height 15
